Goal: Transaction & Acquisition: Purchase product/service

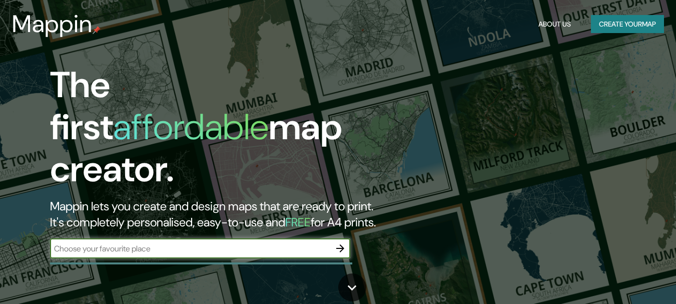
click at [208, 243] on input "text" at bounding box center [190, 249] width 280 height 12
type input "[GEOGRAPHIC_DATA]"
click at [345, 242] on icon "button" at bounding box center [340, 248] width 12 height 12
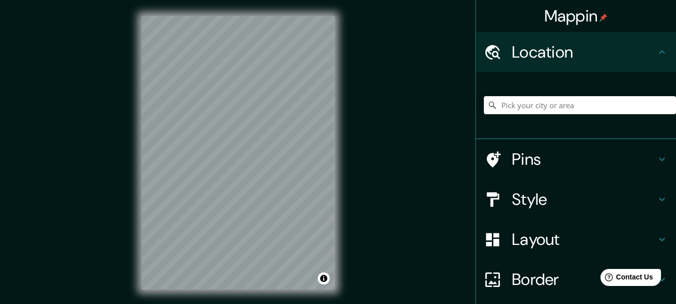
click at [514, 193] on h4 "Style" at bounding box center [584, 199] width 144 height 20
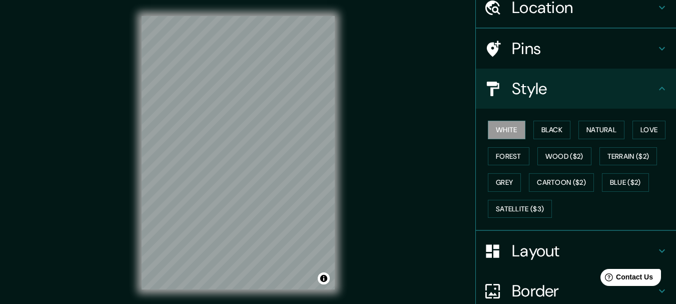
scroll to position [67, 0]
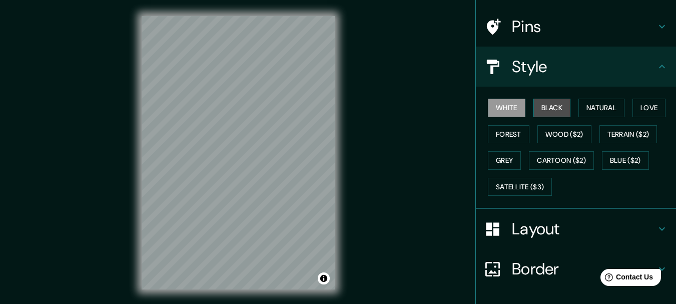
click at [537, 112] on button "Black" at bounding box center [552, 108] width 38 height 19
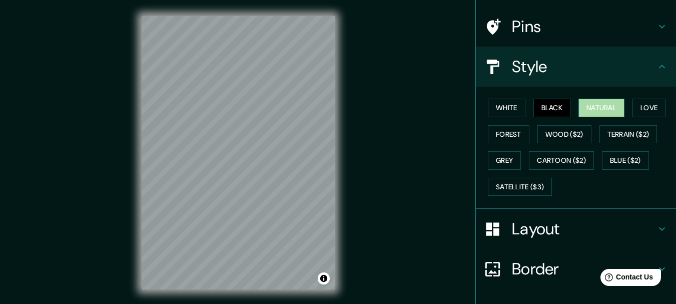
click at [583, 108] on button "Natural" at bounding box center [601, 108] width 46 height 19
click at [644, 105] on button "Love" at bounding box center [648, 108] width 33 height 19
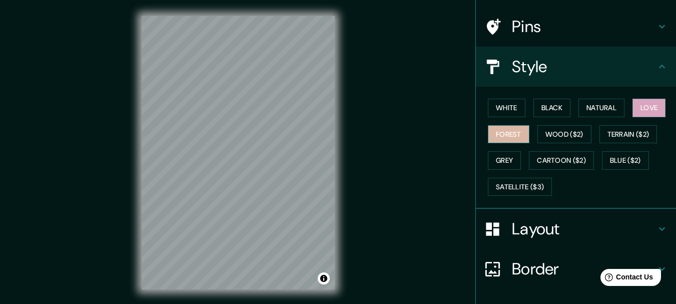
click at [505, 141] on button "Forest" at bounding box center [509, 134] width 42 height 19
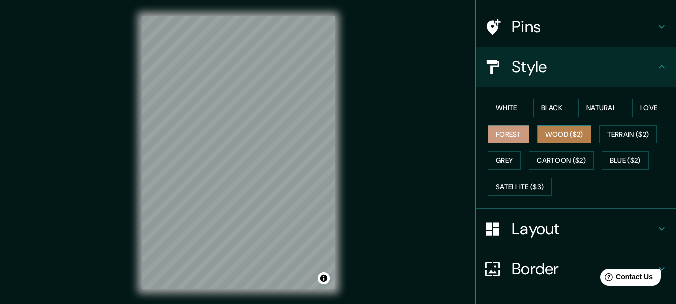
click at [542, 135] on button "Wood ($2)" at bounding box center [564, 134] width 54 height 19
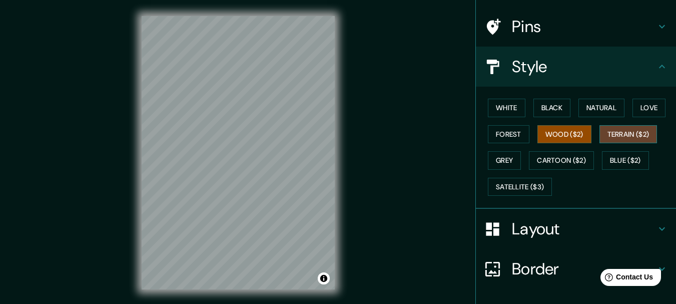
click at [612, 130] on button "Terrain ($2)" at bounding box center [628, 134] width 58 height 19
click at [581, 135] on button "Wood ($2)" at bounding box center [564, 134] width 54 height 19
click at [366, 206] on div "Mappin Location Pins Style White Black Natural Love Forest Wood ($2) Terrain ($…" at bounding box center [338, 160] width 676 height 321
click at [120, 196] on div "Mappin Location Pins Style White Black Natural Love Forest Wood ($2) Terrain ($…" at bounding box center [338, 160] width 676 height 321
click at [349, 238] on div "© Mapbox © OpenStreetMap Improve this map" at bounding box center [238, 152] width 225 height 305
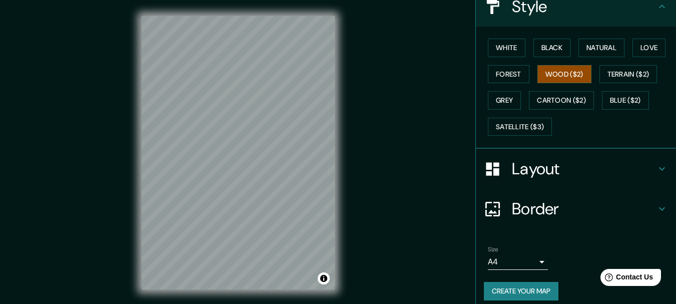
scroll to position [135, 0]
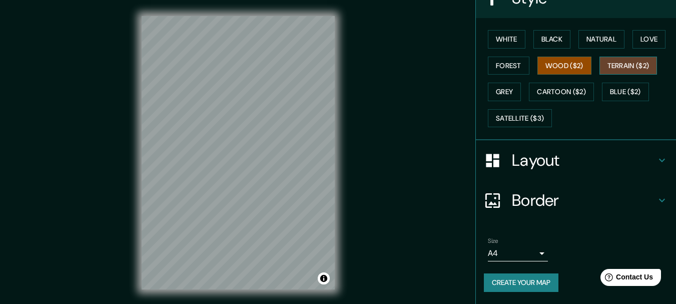
click at [618, 70] on button "Terrain ($2)" at bounding box center [628, 66] width 58 height 19
click at [546, 72] on button "Wood ($2)" at bounding box center [564, 66] width 54 height 19
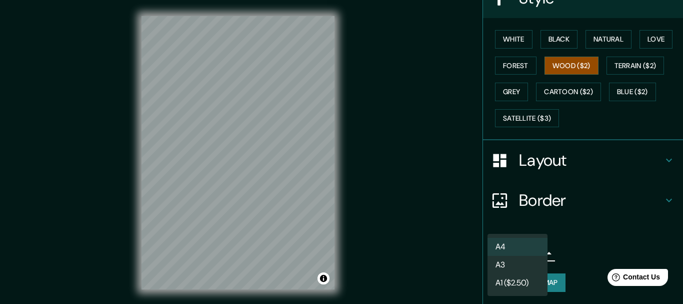
click at [501, 248] on body "Mappin Location Pins Style White Black Natural Love Forest Wood ($2) Terrain ($…" at bounding box center [341, 152] width 683 height 304
click at [500, 267] on li "A3" at bounding box center [518, 265] width 60 height 18
type input "a4"
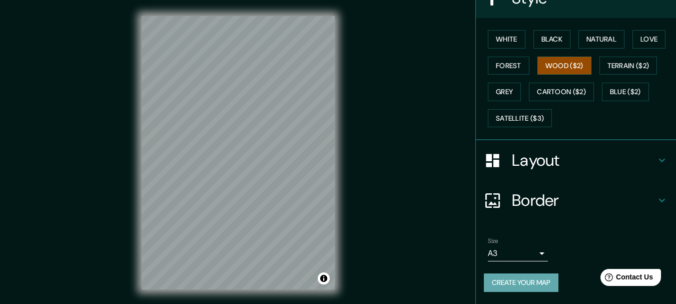
click at [510, 281] on button "Create your map" at bounding box center [521, 282] width 75 height 19
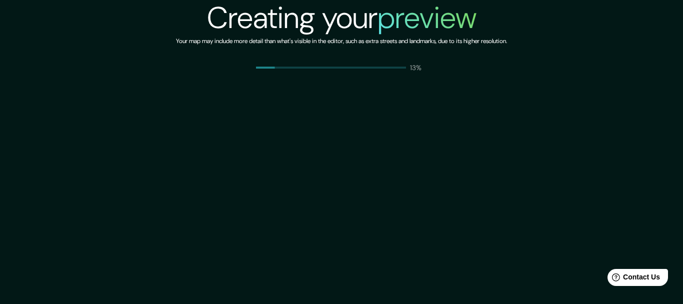
click at [669, 303] on div at bounding box center [341, 304] width 683 height 0
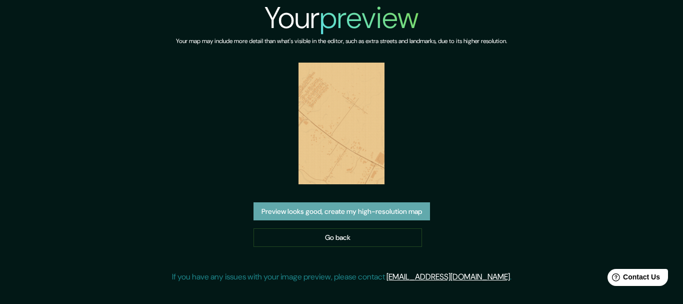
click at [345, 209] on button "Preview looks good, create my high-resolution map" at bounding box center [342, 211] width 177 height 19
